Goal: Task Accomplishment & Management: Use online tool/utility

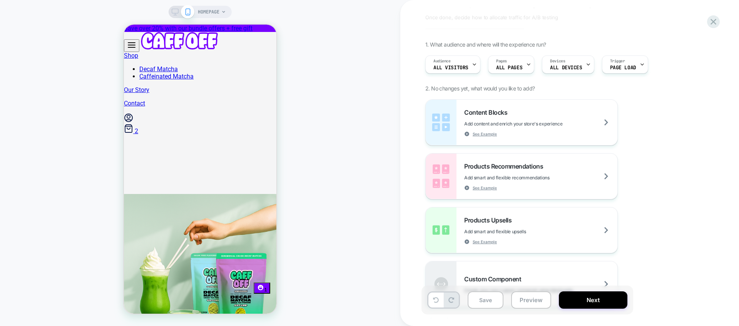
scroll to position [35, 0]
click at [492, 117] on div "Content Blocks Add content and enrich your store's experience See Example" at bounding box center [540, 122] width 153 height 28
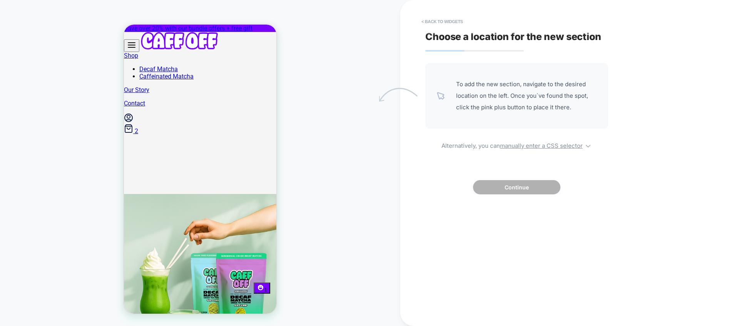
scroll to position [0, 101]
click at [510, 92] on span "To add the new section, navigate to the desired location on the left. Once you`…" at bounding box center [526, 96] width 141 height 35
click at [474, 84] on span "To add the new section, navigate to the desired location on the left. Once you`…" at bounding box center [526, 96] width 141 height 35
click at [434, 18] on button "< Back to widgets" at bounding box center [442, 21] width 49 height 12
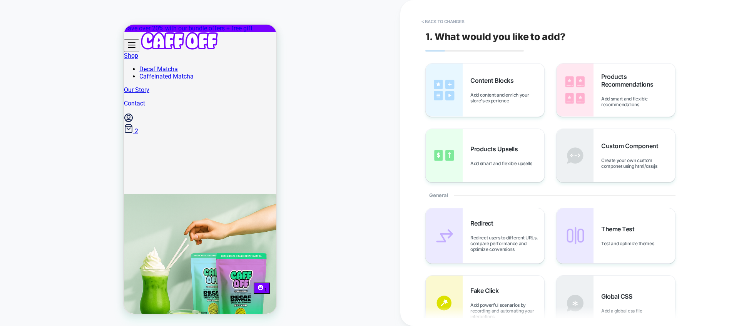
drag, startPoint x: 602, startPoint y: 112, endPoint x: 185, endPoint y: 211, distance: 428.3
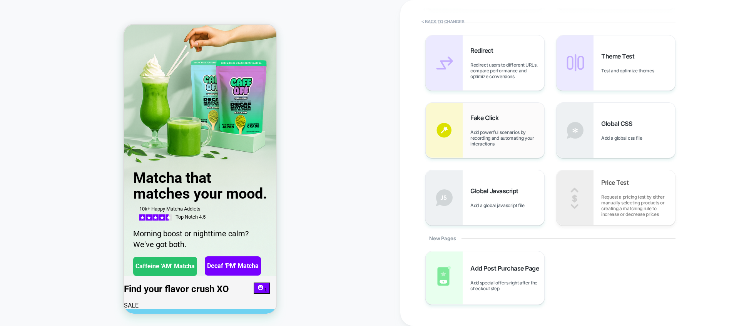
click at [449, 133] on img at bounding box center [444, 130] width 37 height 55
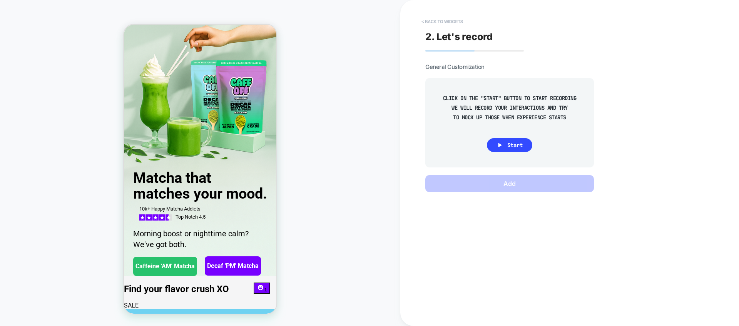
click at [422, 21] on button "< Back to widgets" at bounding box center [442, 21] width 49 height 12
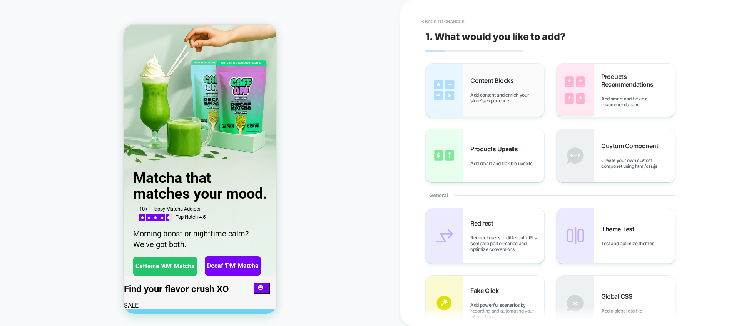
click at [480, 105] on div "Content Blocks Add content and enrich your store's experience" at bounding box center [485, 90] width 119 height 53
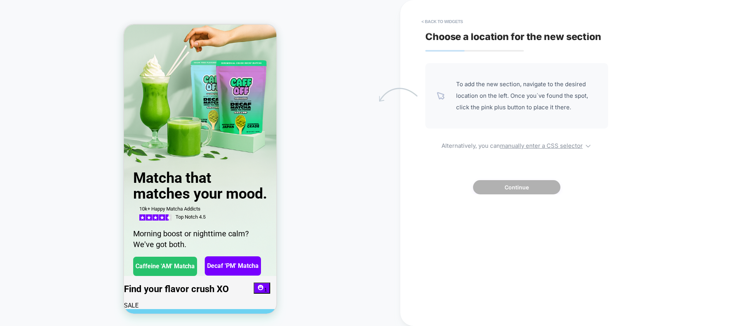
click at [515, 90] on span "To add the new section, navigate to the desired location on the left. Once you`…" at bounding box center [526, 96] width 141 height 35
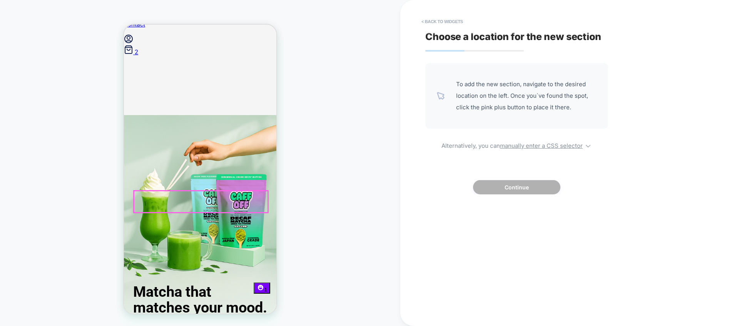
scroll to position [79, 0]
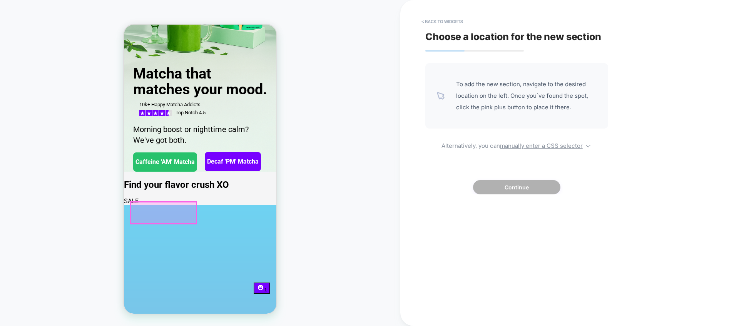
scroll to position [300, 0]
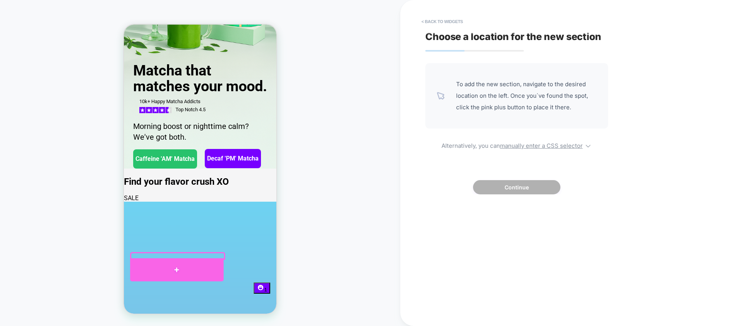
click at [174, 270] on div at bounding box center [177, 269] width 94 height 23
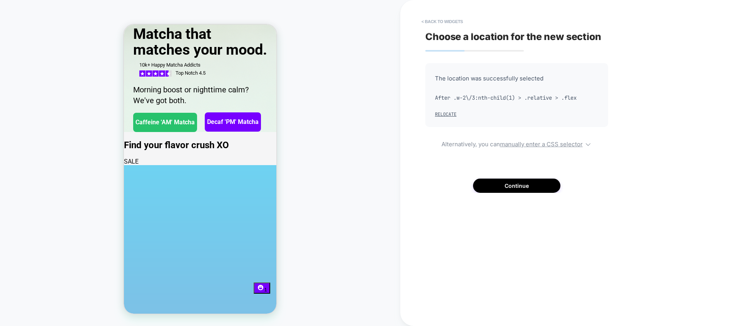
scroll to position [69, 0]
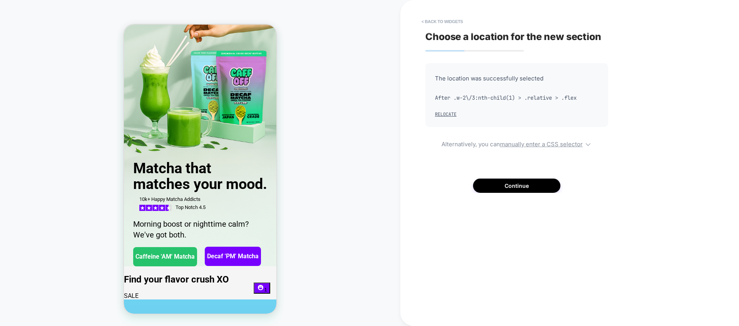
scroll to position [0, 0]
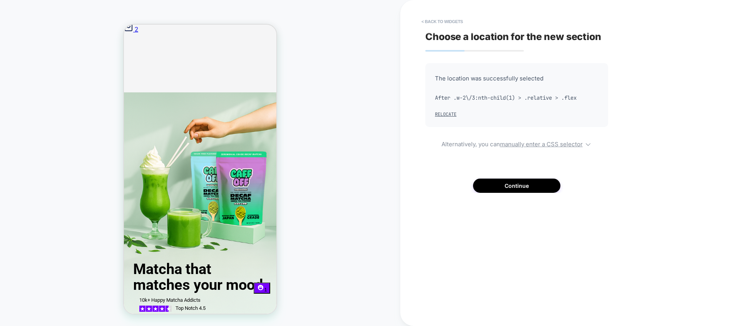
click at [432, 22] on button "< Back to widgets" at bounding box center [442, 21] width 49 height 12
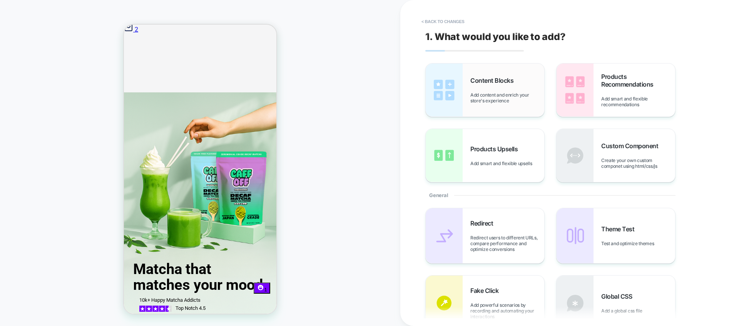
click at [520, 86] on div "Content Blocks Add content and enrich your store's experience" at bounding box center [508, 90] width 74 height 27
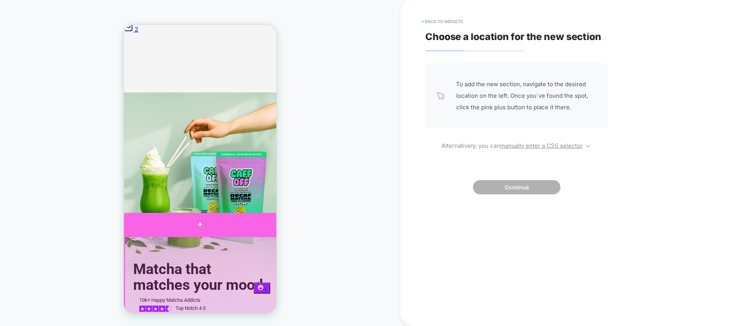
click at [200, 232] on div at bounding box center [200, 224] width 153 height 23
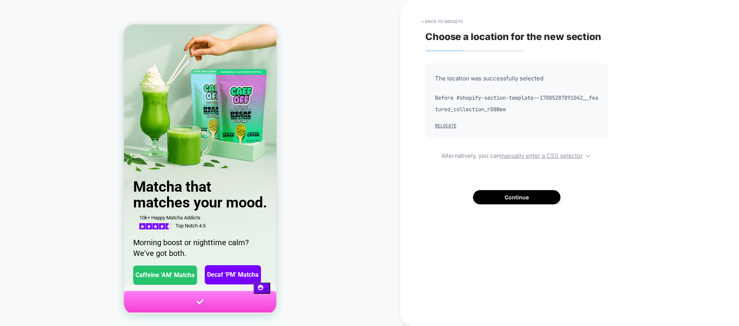
scroll to position [185, 0]
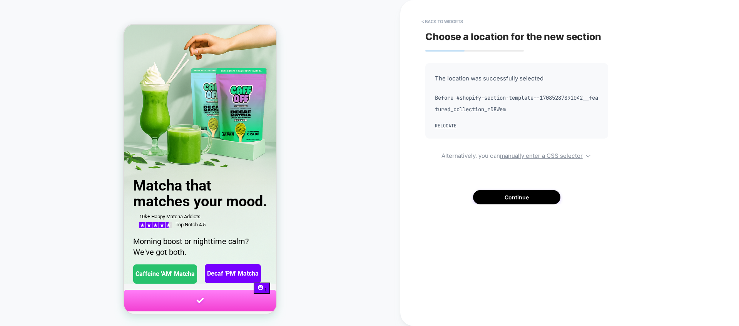
click at [397, 164] on div "HOMEPAGE" at bounding box center [200, 163] width 401 height 311
click at [213, 290] on section at bounding box center [200, 301] width 153 height 22
click at [506, 193] on button "Continue" at bounding box center [516, 197] width 87 height 14
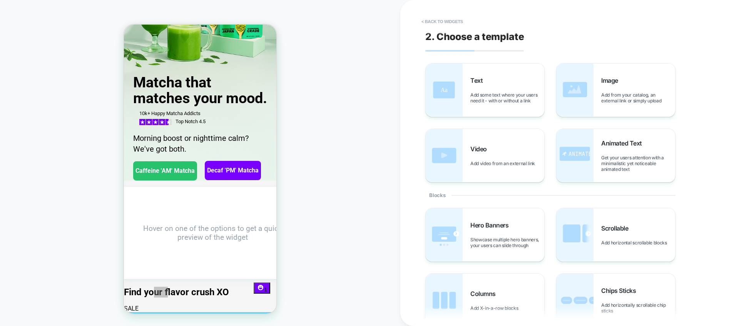
scroll to position [23, 0]
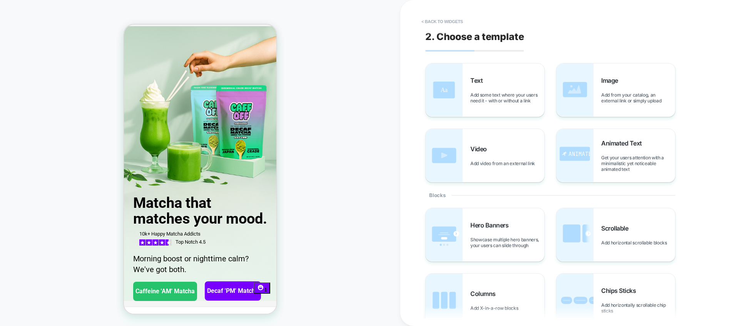
click at [443, 83] on img at bounding box center [444, 90] width 37 height 53
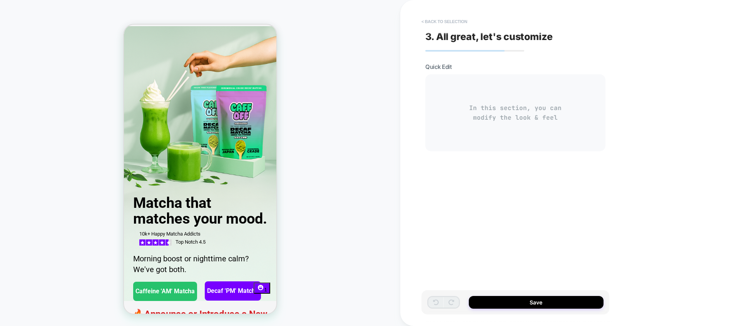
click at [427, 17] on button "< Back to selection" at bounding box center [445, 21] width 54 height 12
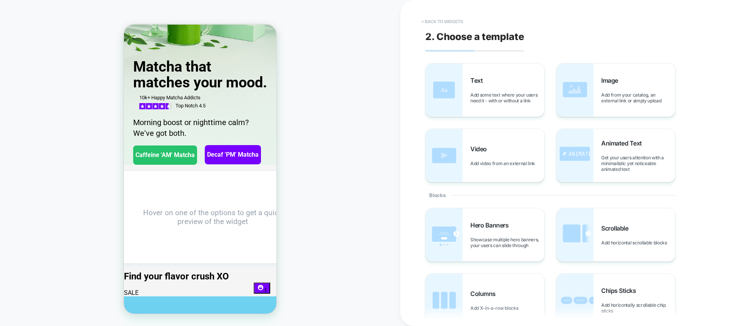
click at [426, 20] on button "< Back to widgets" at bounding box center [442, 21] width 49 height 12
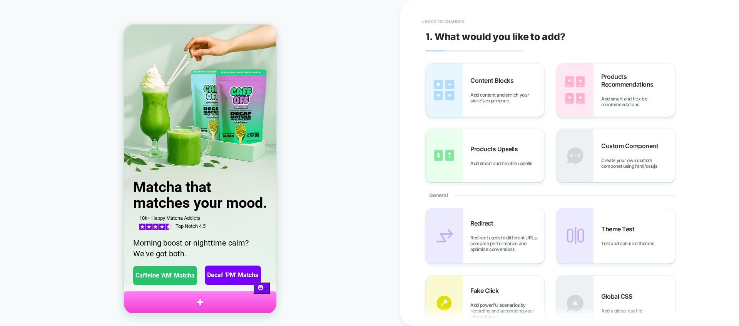
click at [430, 19] on button "< Back to changes" at bounding box center [443, 21] width 51 height 12
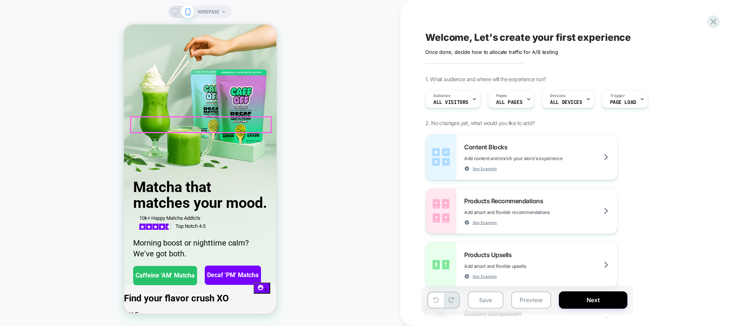
click at [172, 124] on div at bounding box center [201, 124] width 140 height 15
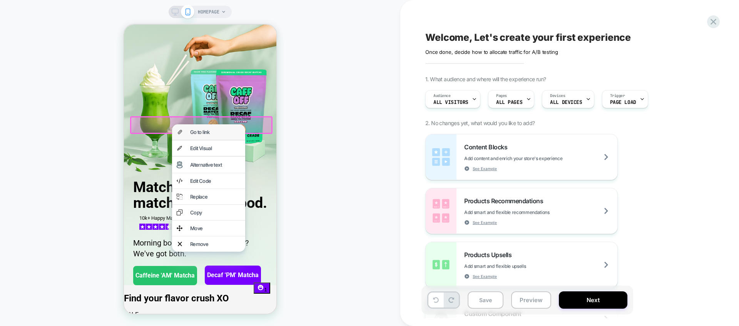
click at [202, 132] on div "Go to link" at bounding box center [215, 132] width 50 height 6
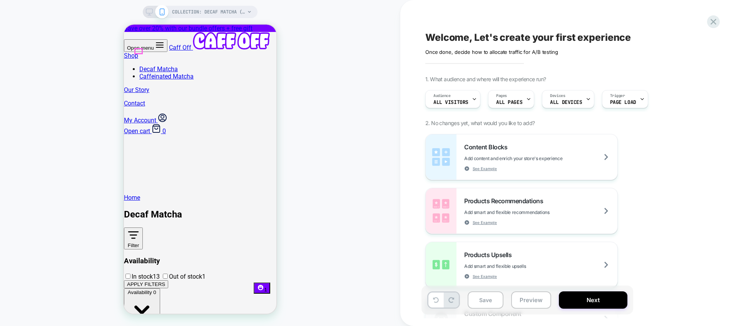
click at [156, 47] on icon at bounding box center [159, 45] width 7 height 5
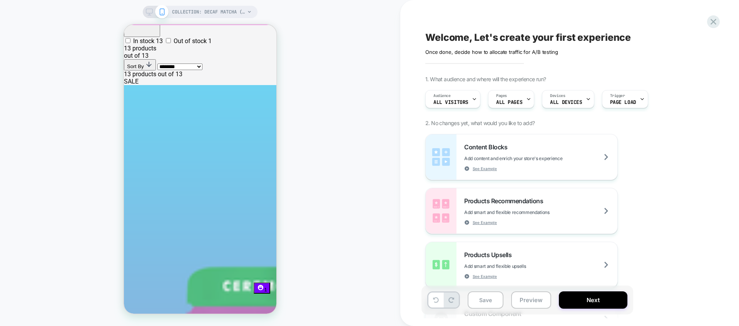
scroll to position [326, 0]
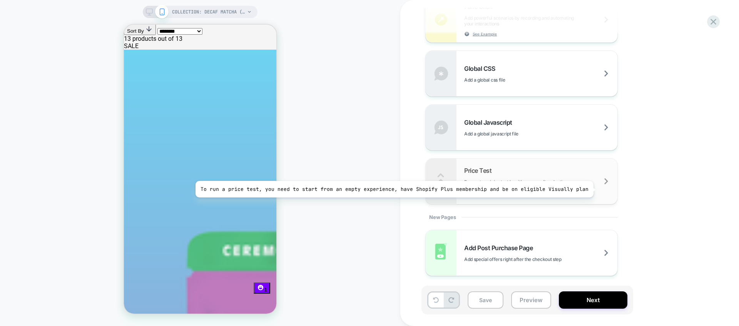
click at [590, 189] on span "Request a pricing test by either manually selecting products or creating a matc…" at bounding box center [540, 187] width 153 height 17
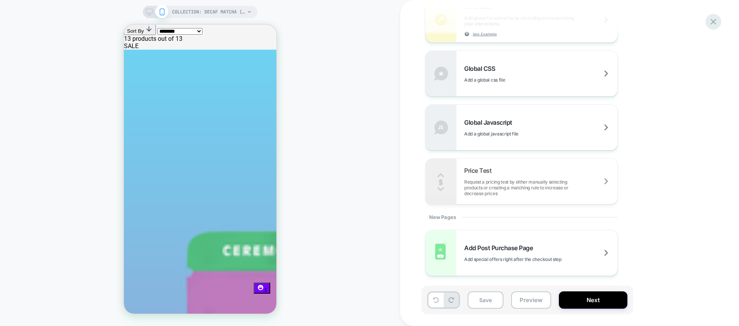
click at [710, 17] on icon at bounding box center [714, 22] width 10 height 10
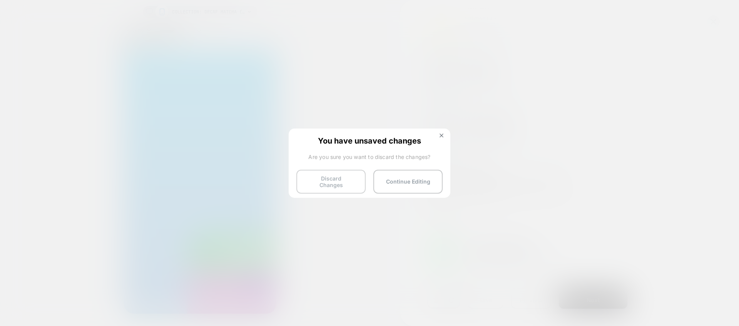
click at [335, 184] on button "Discard Changes" at bounding box center [331, 182] width 69 height 24
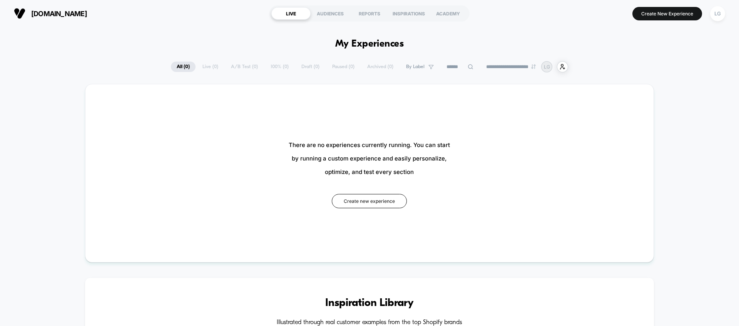
click at [193, 67] on div "**********" at bounding box center [369, 66] width 397 height 11
click at [204, 67] on div "**********" at bounding box center [369, 66] width 397 height 11
click at [279, 72] on div "**********" at bounding box center [369, 66] width 397 height 11
click at [489, 69] on select "**********" at bounding box center [512, 66] width 62 height 5
click at [328, 16] on div "AUDIENCES" at bounding box center [330, 13] width 39 height 12
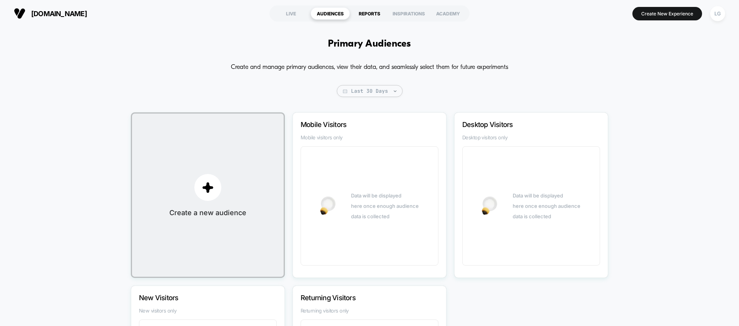
click at [374, 17] on div "REPORTS" at bounding box center [369, 13] width 39 height 12
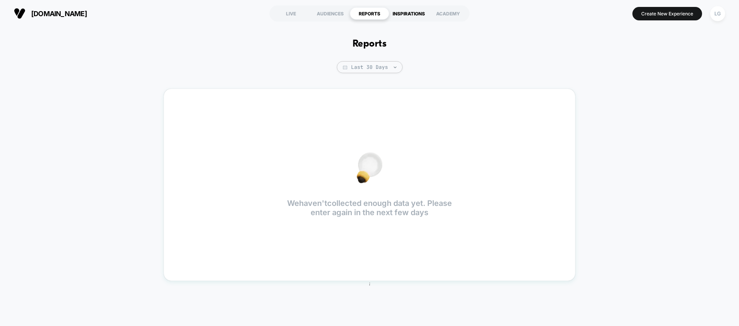
click at [408, 15] on div "INSPIRATIONS" at bounding box center [408, 13] width 39 height 12
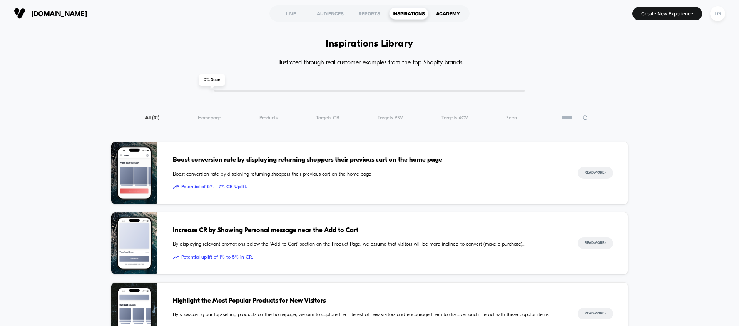
click at [460, 15] on div "ACADEMY" at bounding box center [448, 13] width 39 height 12
click at [296, 16] on div "LIVE" at bounding box center [290, 13] width 39 height 12
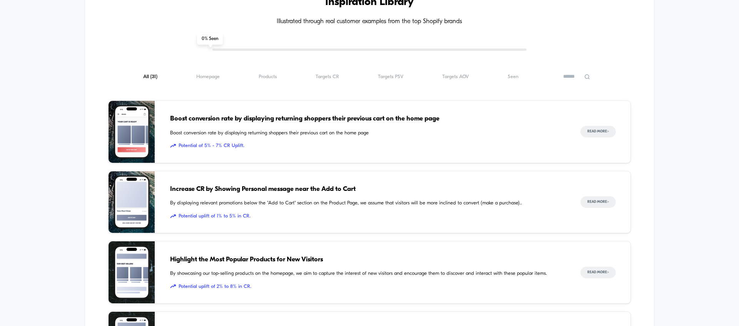
scroll to position [304, 0]
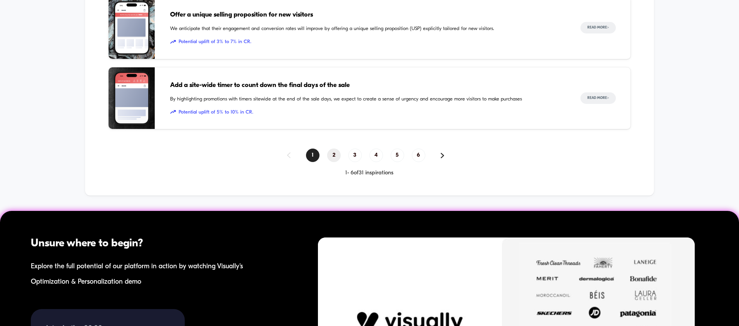
click at [332, 156] on span "2" at bounding box center [333, 155] width 13 height 13
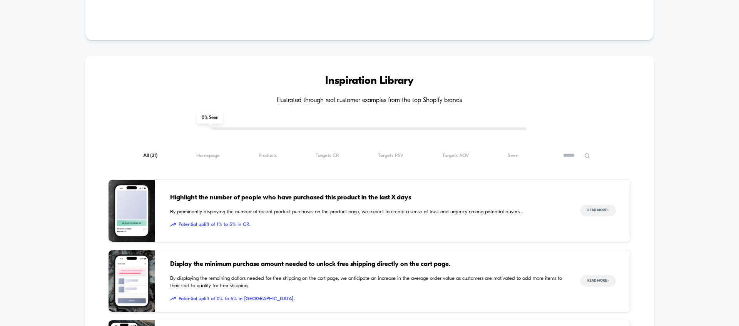
scroll to position [0, 0]
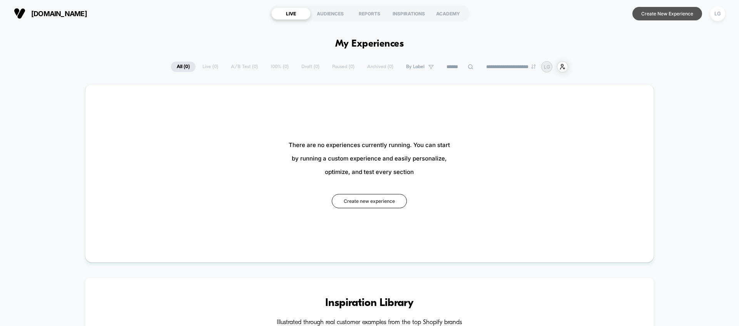
click at [645, 16] on button "Create New Experience" at bounding box center [668, 13] width 70 height 13
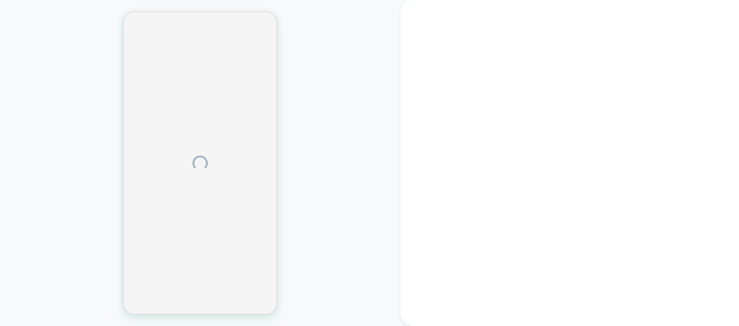
click at [186, 126] on div at bounding box center [200, 163] width 154 height 303
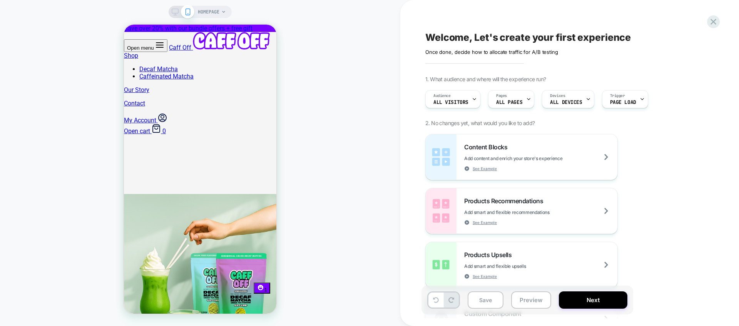
click at [172, 13] on icon at bounding box center [175, 11] width 7 height 7
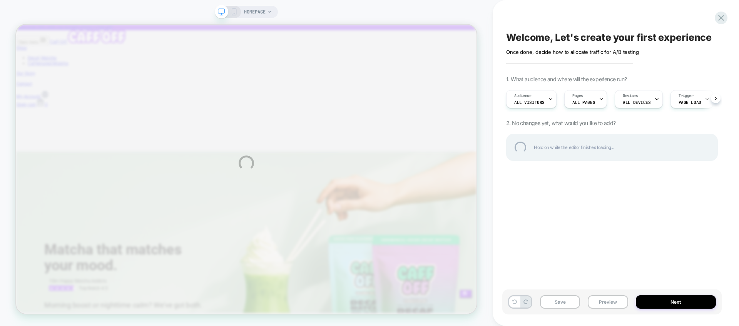
click at [230, 12] on div "HOMEPAGE Welcome, Let's create your first experience Click to edit experience d…" at bounding box center [369, 163] width 739 height 326
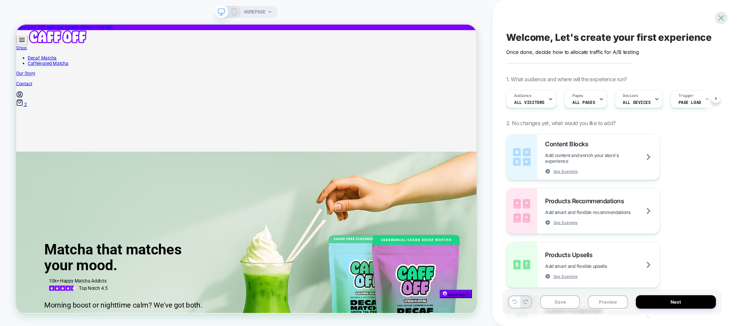
click at [232, 12] on icon at bounding box center [234, 11] width 7 height 7
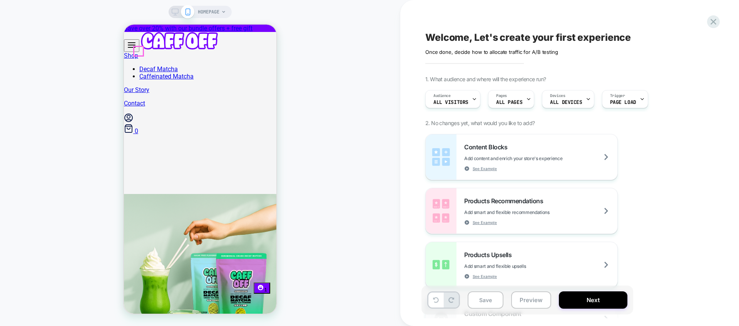
click at [136, 50] on icon at bounding box center [131, 44] width 9 height 9
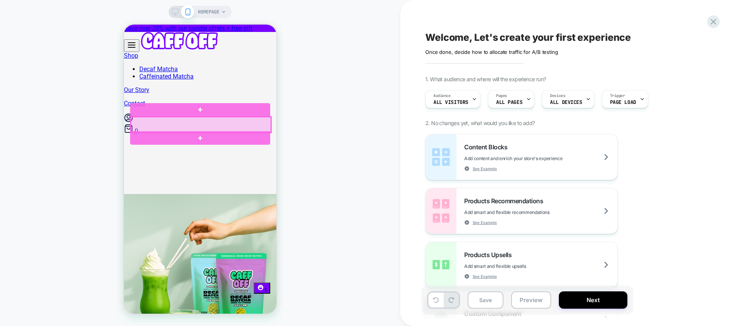
click at [167, 123] on div at bounding box center [201, 124] width 140 height 15
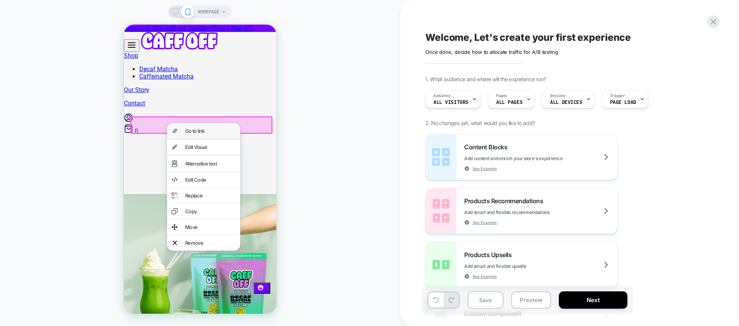
click at [181, 127] on div "Go to link" at bounding box center [203, 130] width 73 height 15
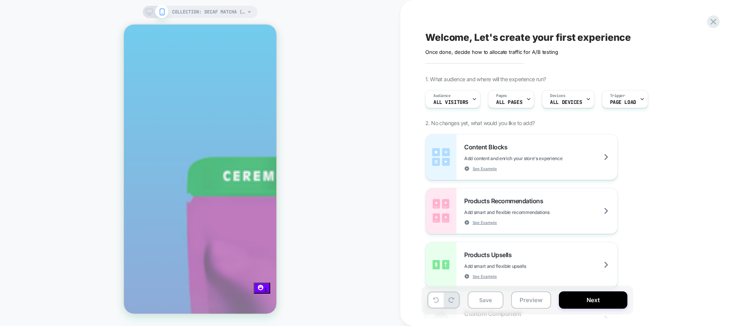
scroll to position [406, 0]
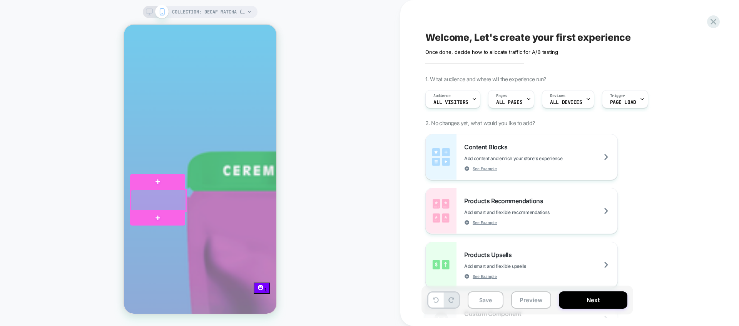
drag, startPoint x: 166, startPoint y: 199, endPoint x: 159, endPoint y: 202, distance: 6.9
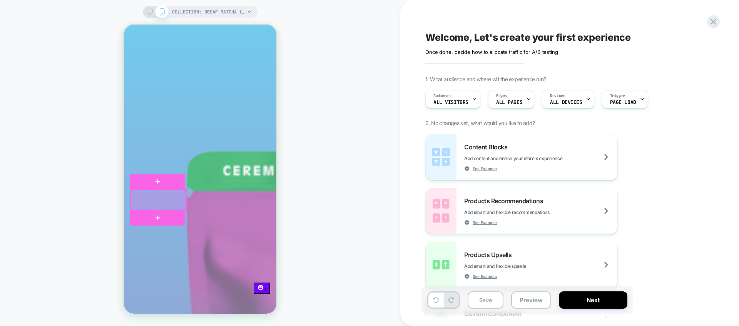
click at [159, 198] on div at bounding box center [158, 201] width 55 height 22
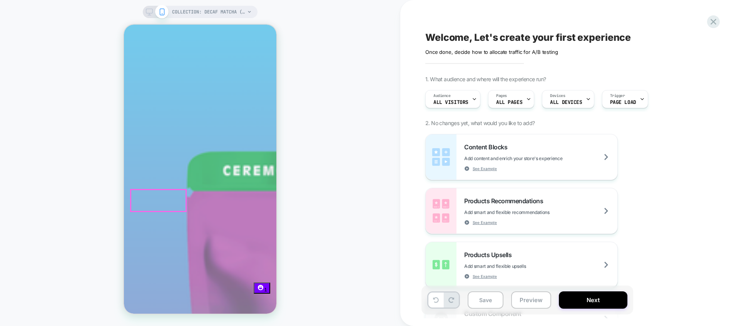
click at [437, 159] on img at bounding box center [441, 156] width 31 height 45
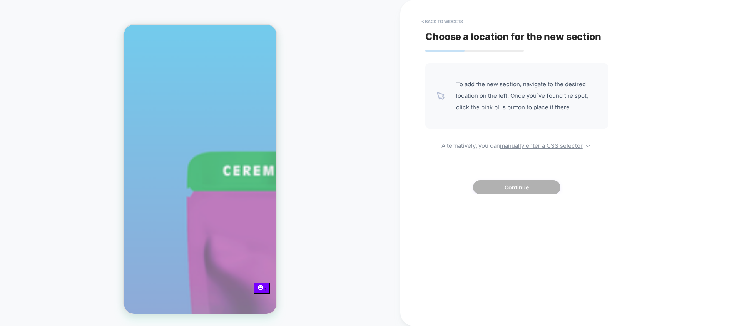
click at [512, 194] on div "Choose a location for the new section To add the new section, navigate to the d…" at bounding box center [566, 163] width 289 height 311
click at [442, 17] on button "< Back to widgets" at bounding box center [442, 21] width 49 height 12
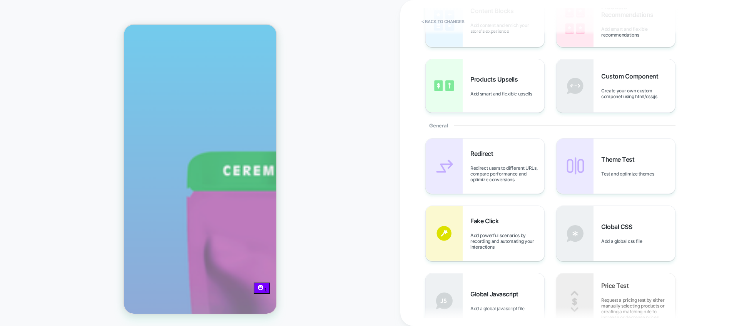
scroll to position [0, 0]
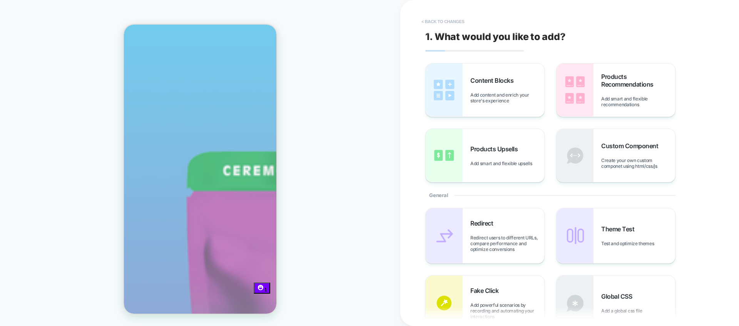
click at [456, 20] on button "< Back to changes" at bounding box center [443, 21] width 51 height 12
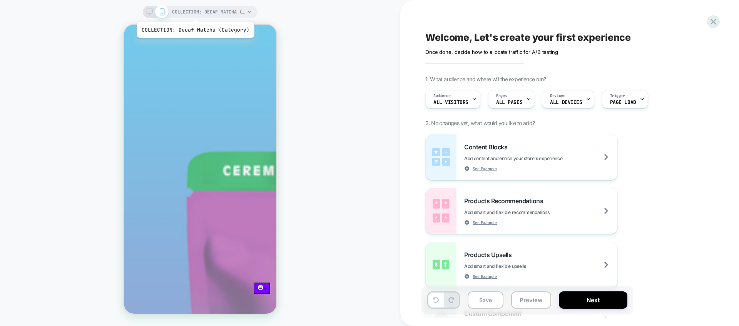
click at [194, 12] on span "COLLECTION: Decaf Matcha (Category)" at bounding box center [208, 12] width 73 height 12
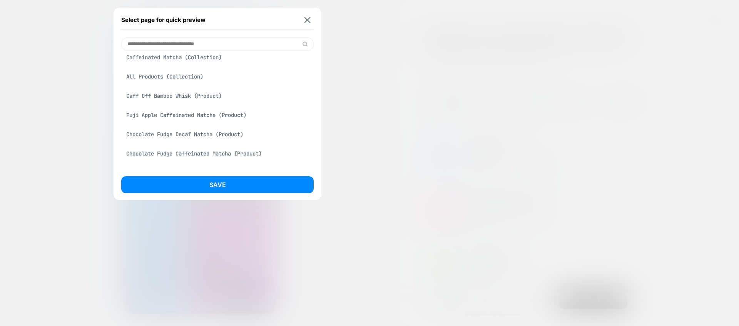
scroll to position [144, 0]
click at [189, 80] on div "All Products (Collection)" at bounding box center [217, 73] width 193 height 15
click at [244, 197] on div "Save" at bounding box center [217, 186] width 193 height 21
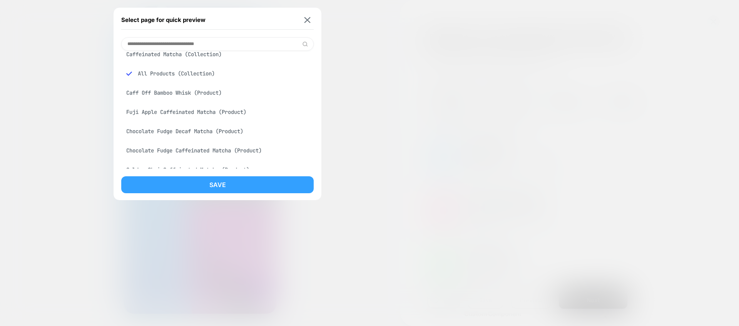
click at [241, 193] on button "Save" at bounding box center [217, 184] width 193 height 17
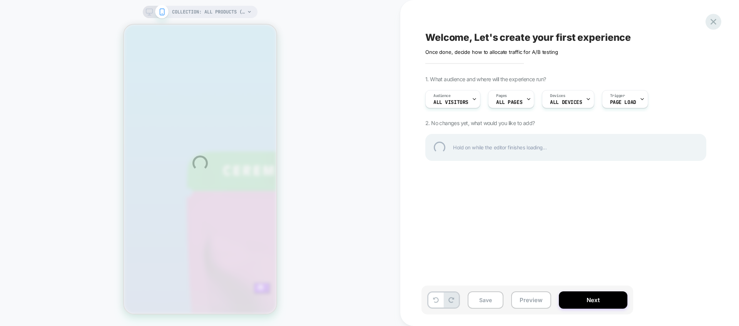
click at [716, 20] on div at bounding box center [714, 22] width 16 height 16
